Goal: Task Accomplishment & Management: Manage account settings

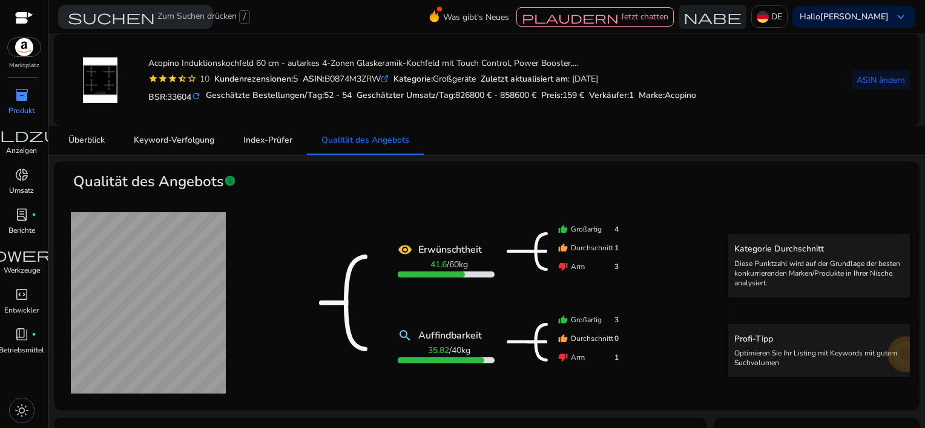
click at [24, 92] on span "inventory_2" at bounding box center [22, 95] width 15 height 15
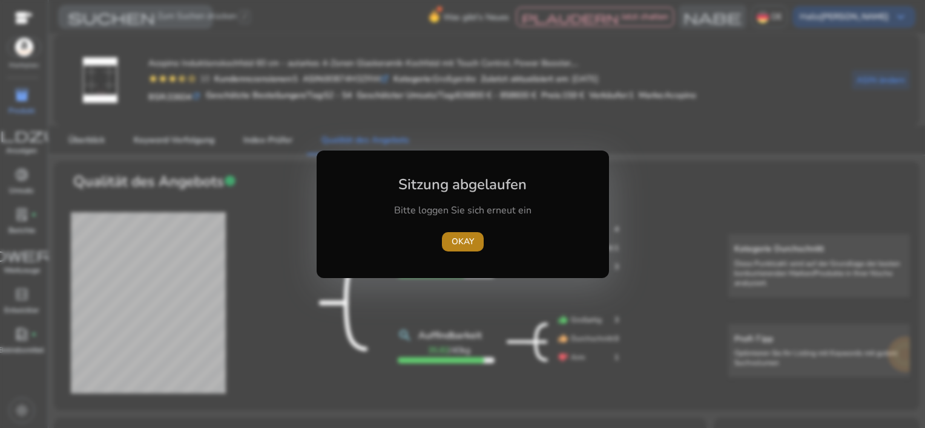
click at [465, 240] on span "OKAY" at bounding box center [462, 241] width 22 height 13
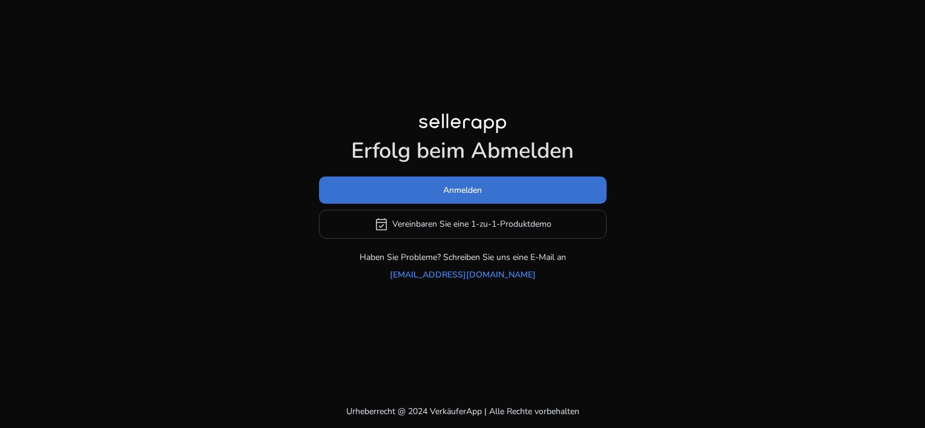
click at [438, 192] on span at bounding box center [462, 189] width 287 height 29
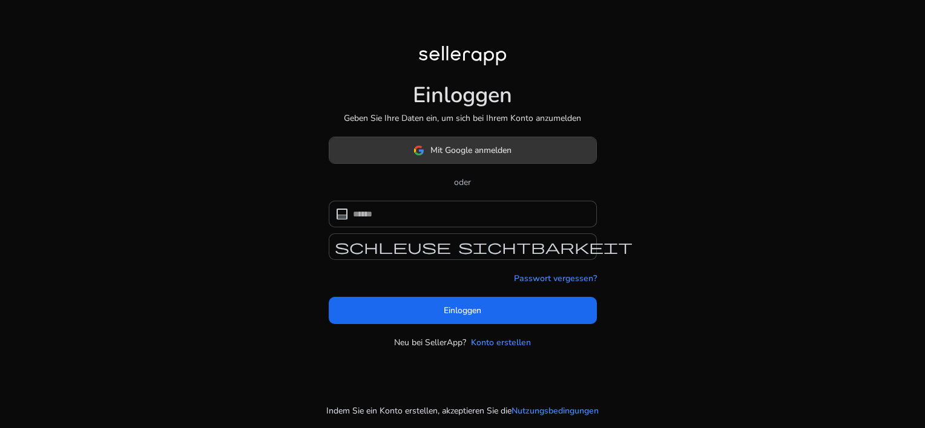
click at [426, 153] on span "Mit Google anmelden" at bounding box center [462, 150] width 98 height 13
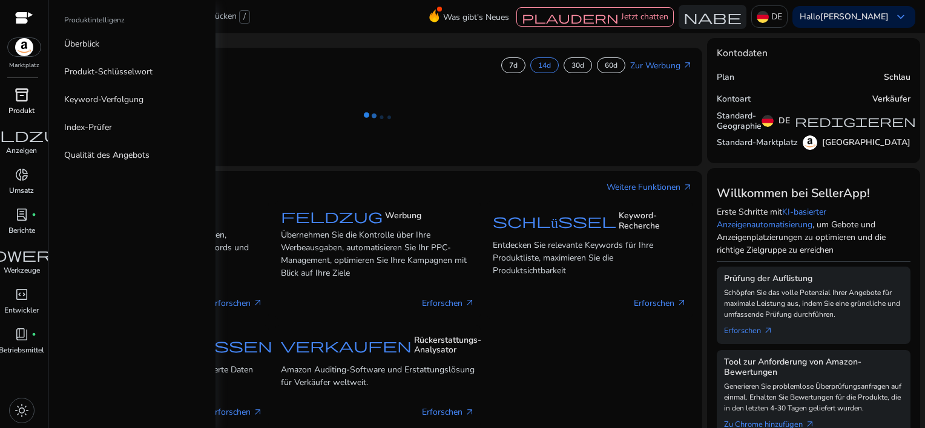
click at [18, 96] on span "inventory_2" at bounding box center [22, 95] width 15 height 15
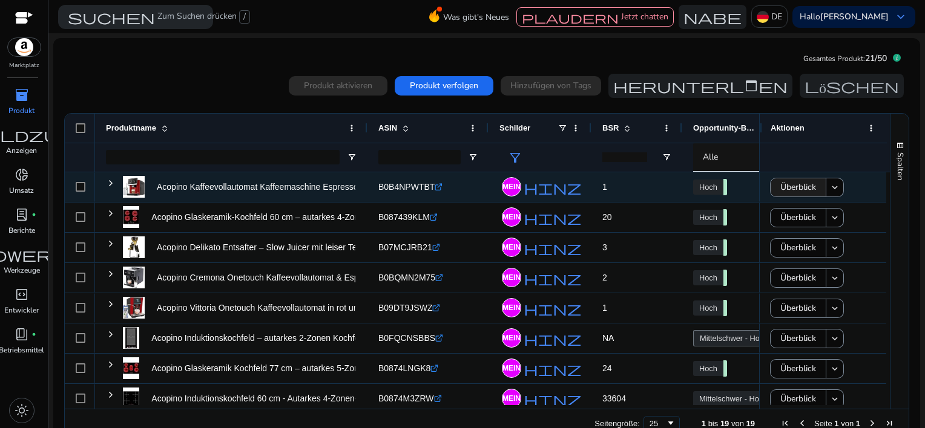
click at [786, 191] on span "Überblick" at bounding box center [798, 187] width 36 height 25
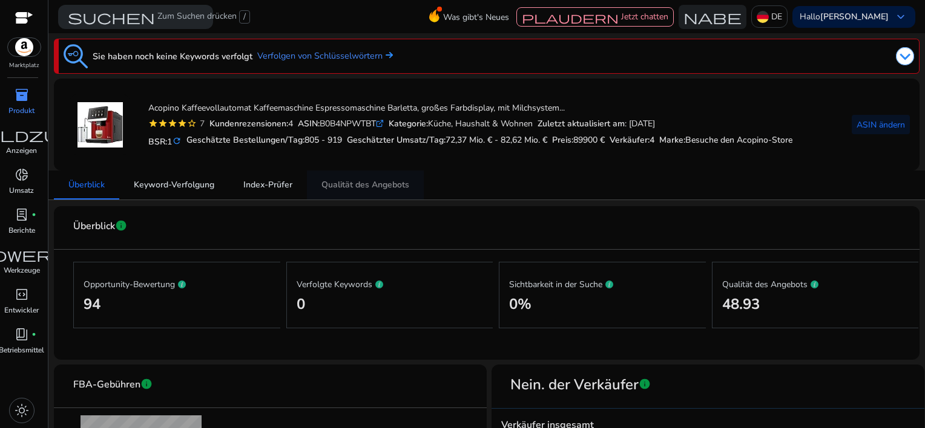
click at [362, 184] on span "Qualität des Angebots" at bounding box center [365, 185] width 88 height 8
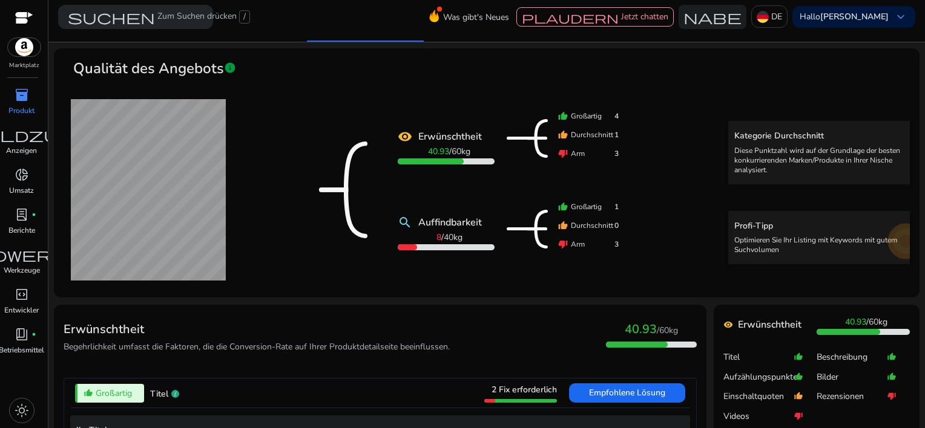
scroll to position [182, 0]
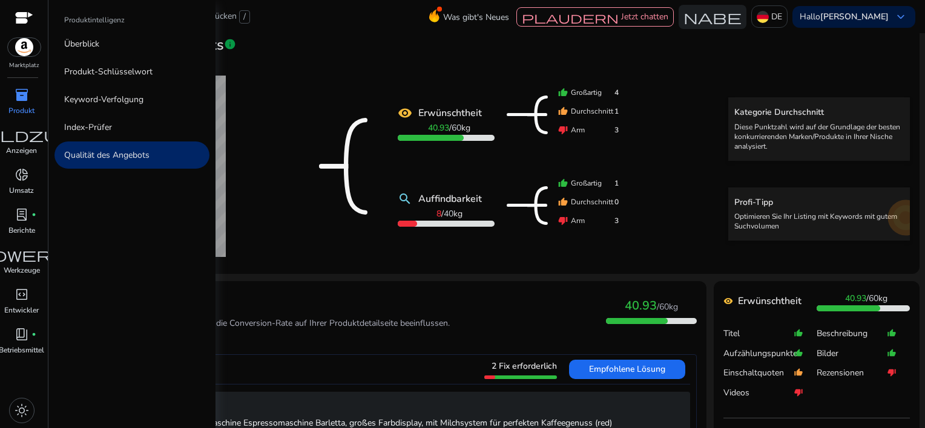
click at [25, 91] on span "inventory_2" at bounding box center [22, 95] width 15 height 15
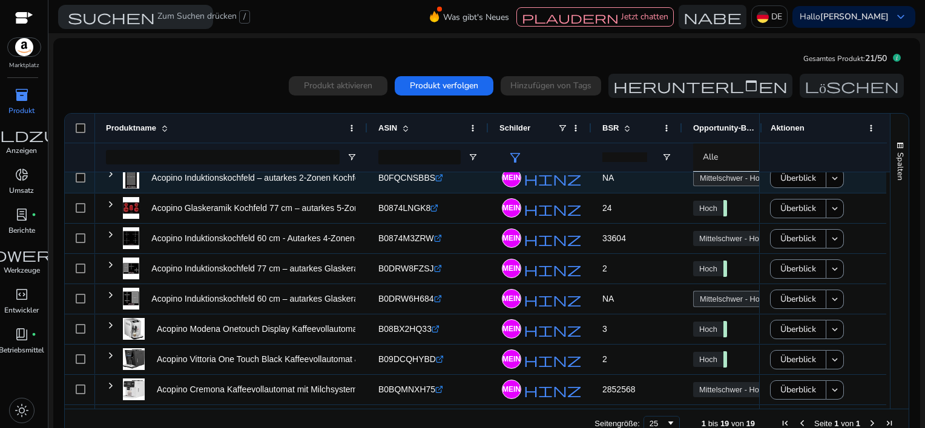
scroll to position [182, 0]
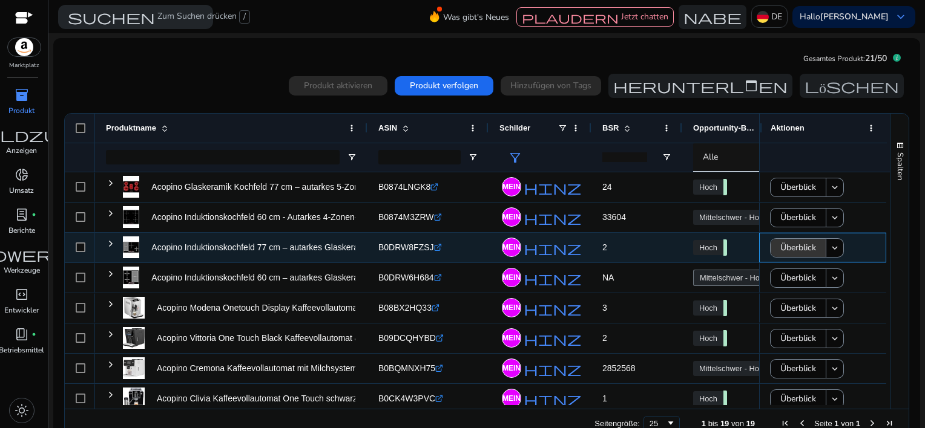
click at [772, 249] on span at bounding box center [797, 248] width 55 height 29
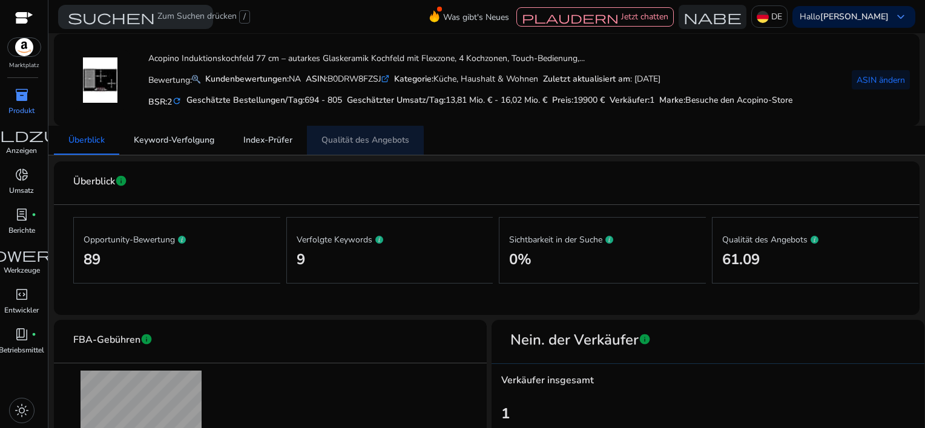
click at [346, 142] on span "Qualität des Angebots" at bounding box center [365, 140] width 88 height 8
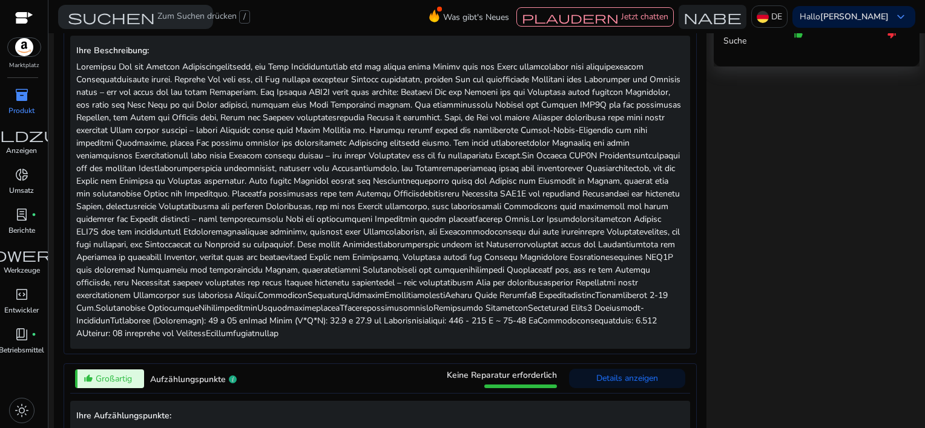
scroll to position [424, 0]
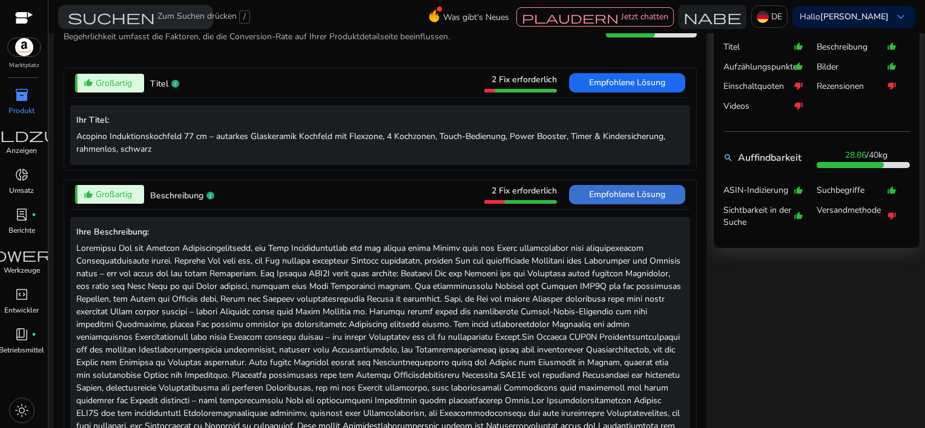
click at [599, 200] on span "Empfohlene Lösung" at bounding box center [627, 194] width 76 height 19
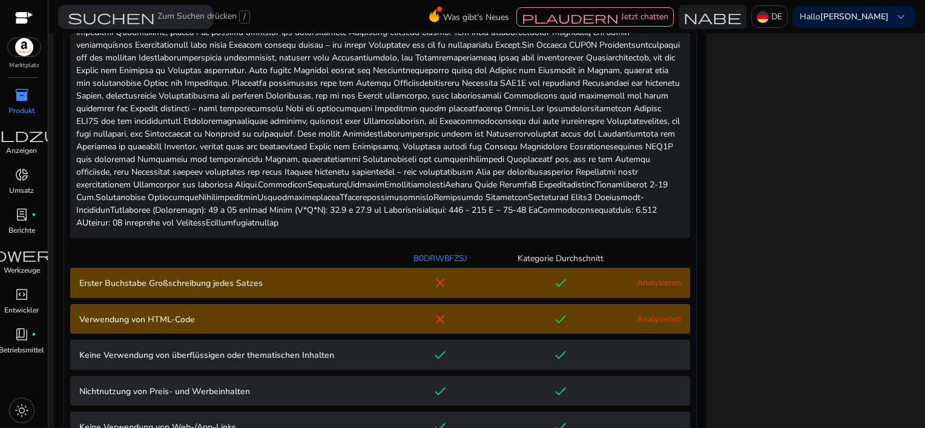
scroll to position [784, 0]
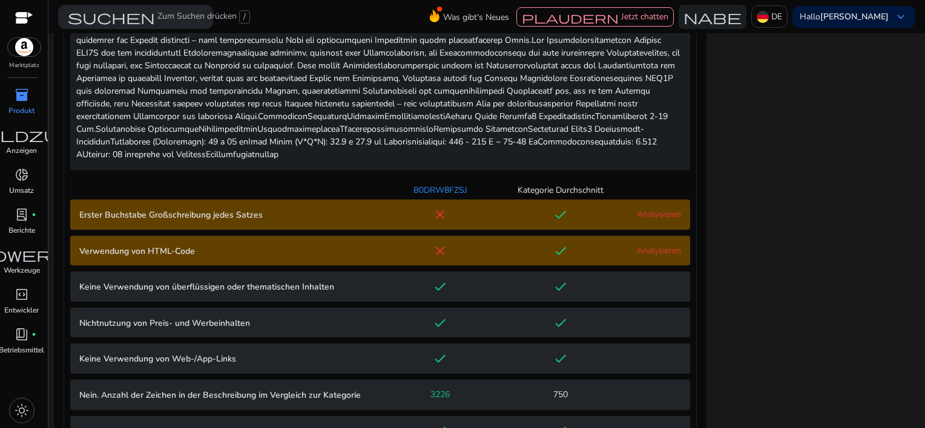
click at [645, 220] on div "Analysieren" at bounding box center [651, 214] width 60 height 13
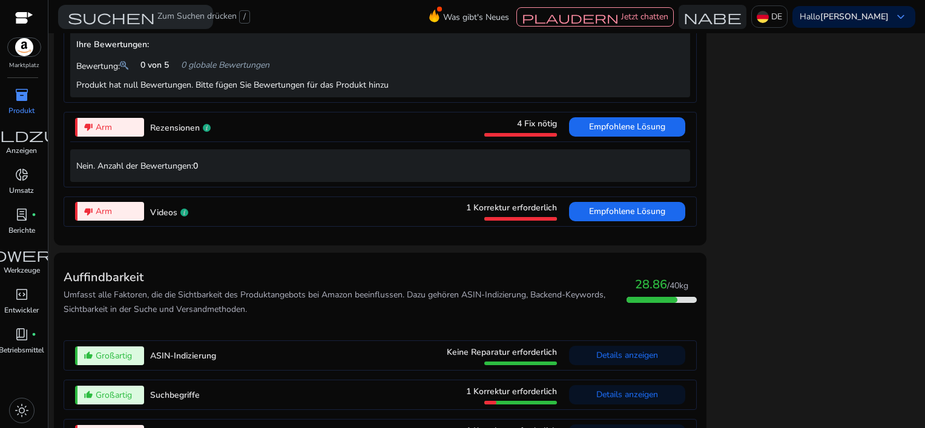
scroll to position [2175, 0]
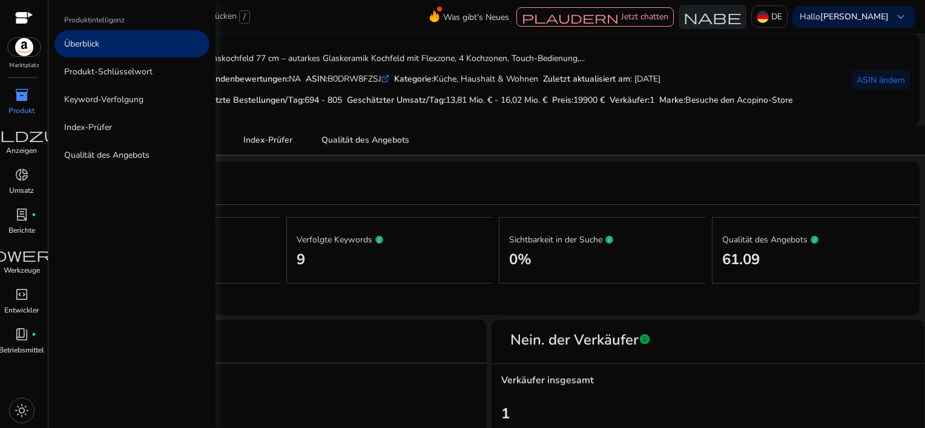
click at [22, 100] on span "inventory_2" at bounding box center [22, 95] width 15 height 15
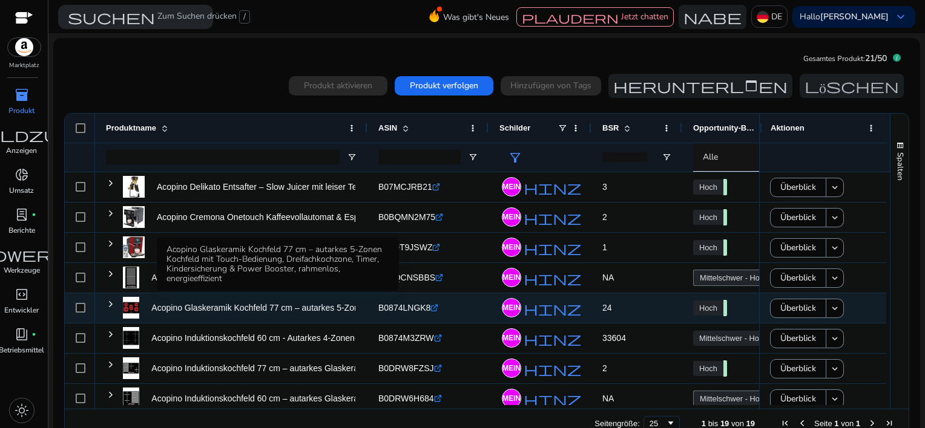
scroll to position [182, 0]
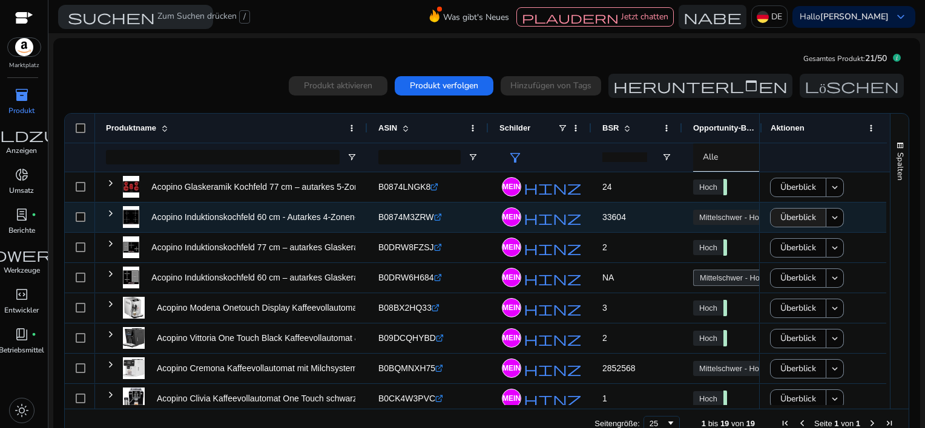
click at [770, 217] on span at bounding box center [797, 217] width 55 height 29
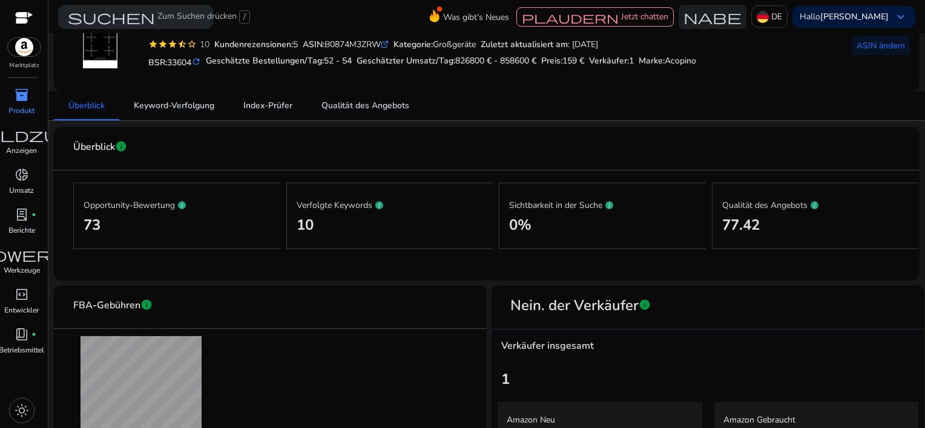
scroll to position [145, 0]
